Goal: Task Accomplishment & Management: Manage account settings

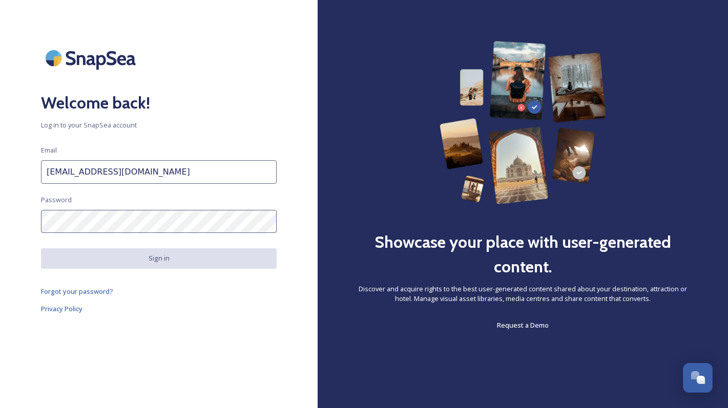
type input "marketing@t-v.by"
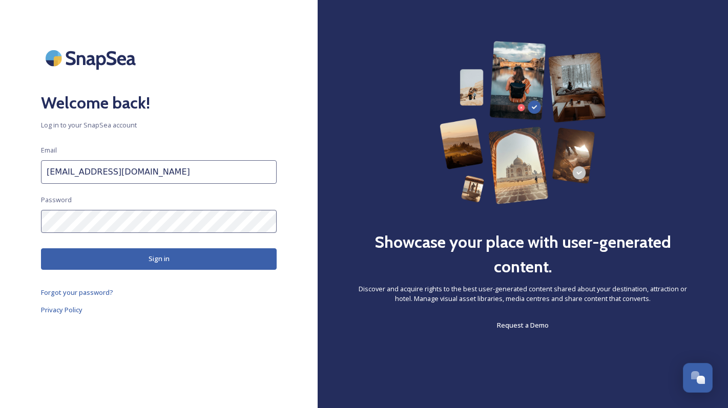
click at [76, 258] on button "Sign in" at bounding box center [159, 258] width 236 height 21
